Goal: Find specific page/section: Find specific page/section

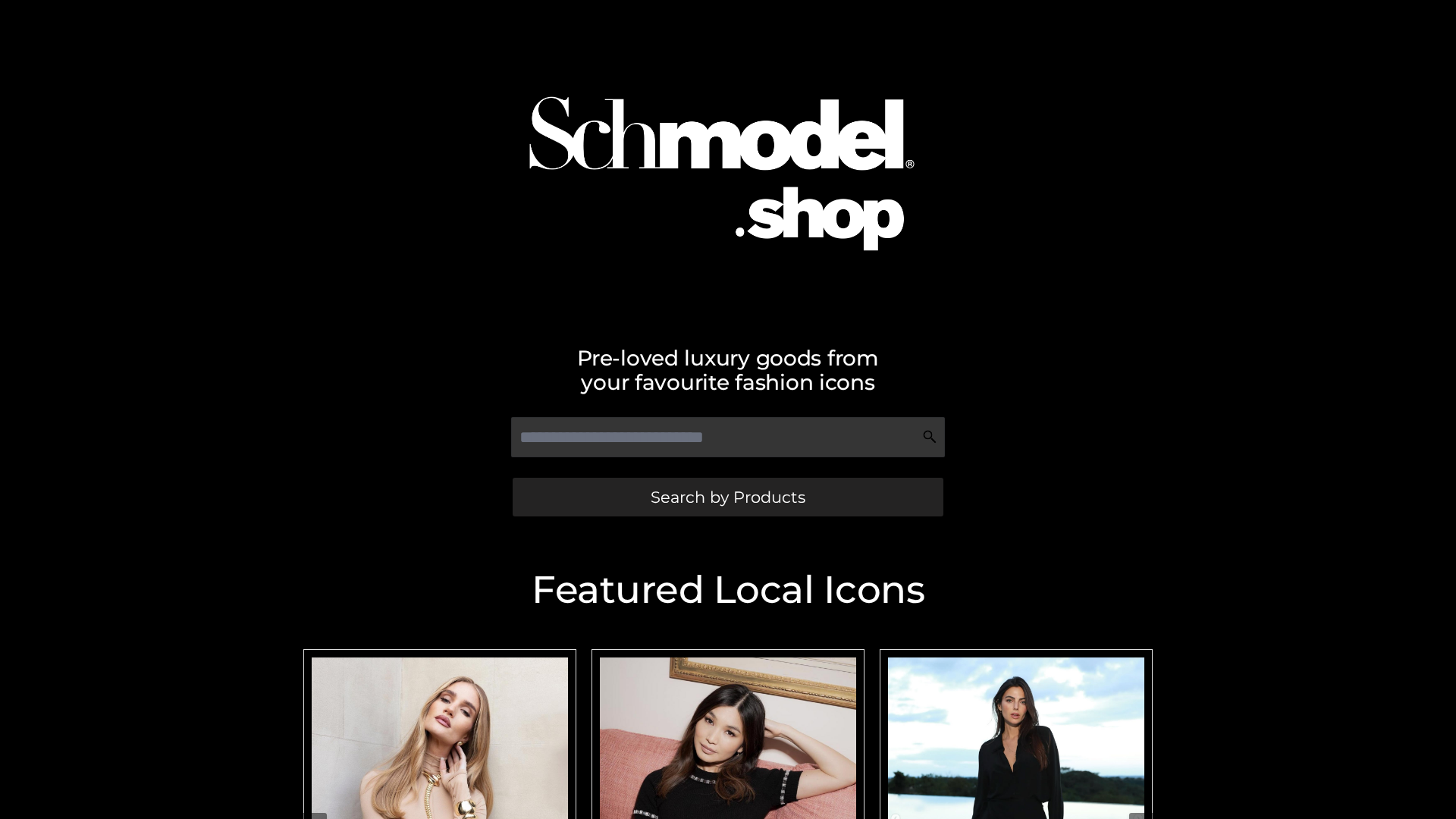
click at [727, 497] on span "Search by Products" at bounding box center [728, 496] width 154 height 16
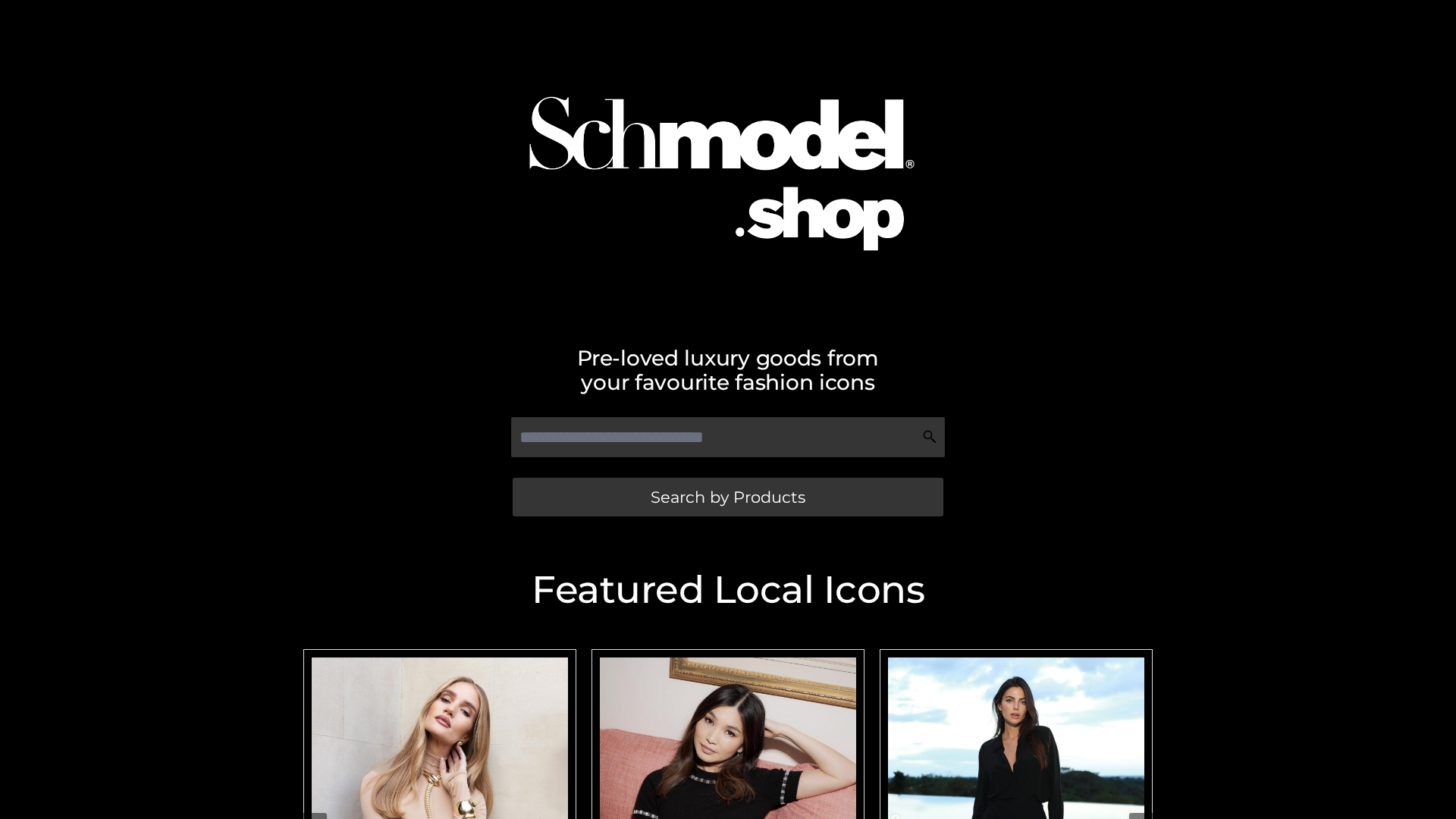
click at [727, 497] on span "Search by Products" at bounding box center [728, 496] width 154 height 16
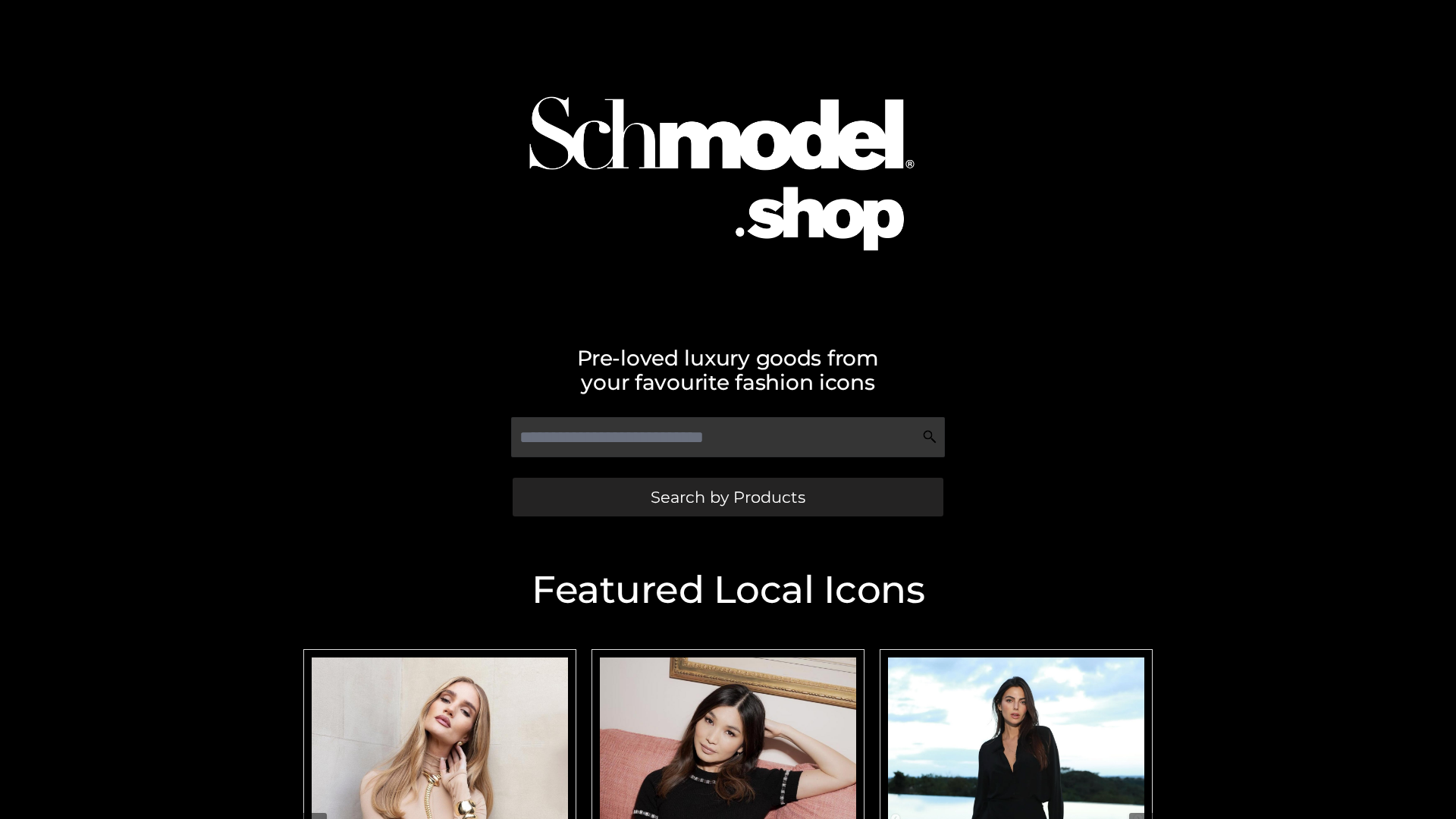
click at [727, 497] on span "Search by Products" at bounding box center [728, 496] width 154 height 16
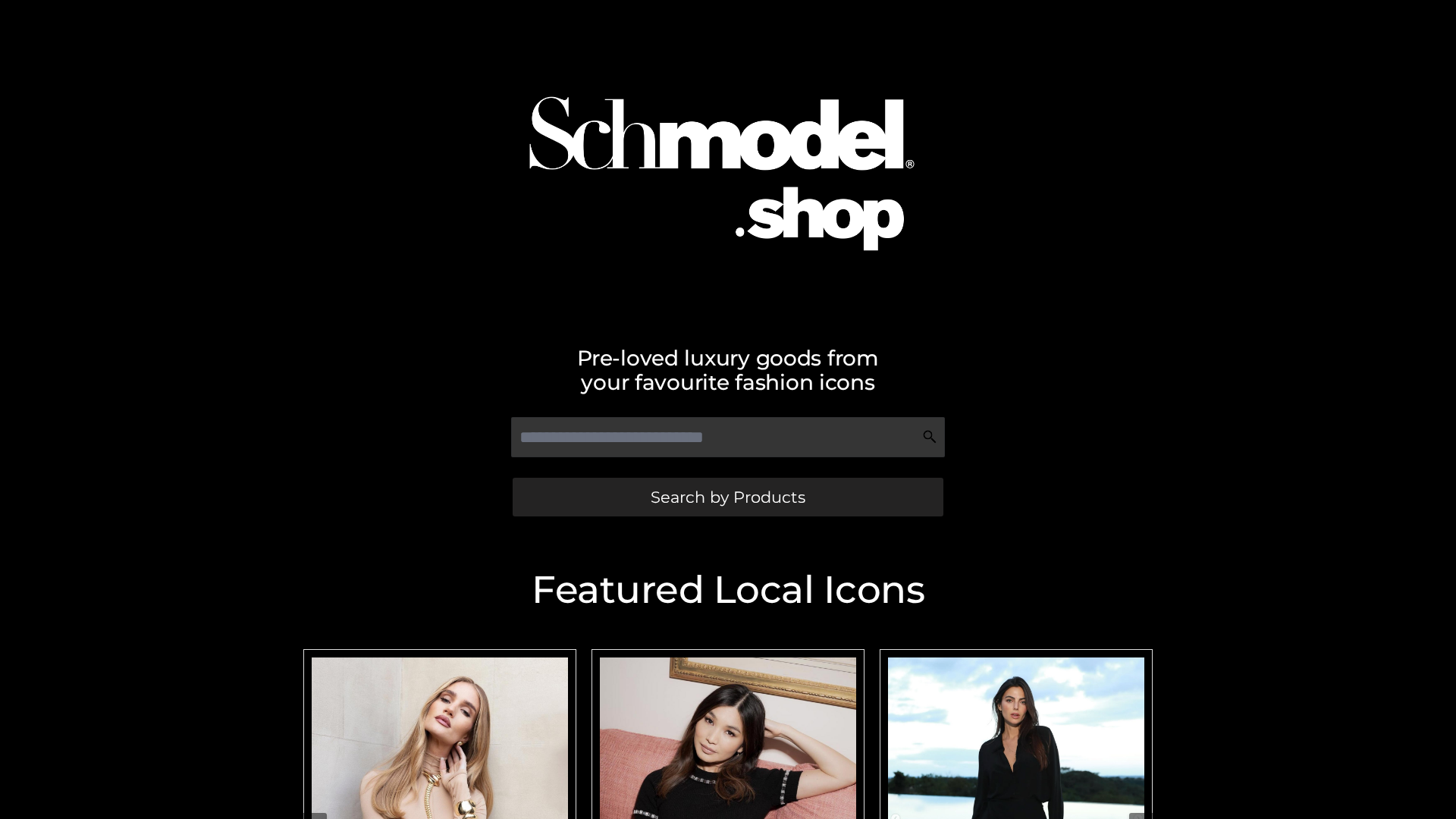
click at [727, 497] on span "Search by Products" at bounding box center [728, 496] width 154 height 16
